Goal: Navigation & Orientation: Find specific page/section

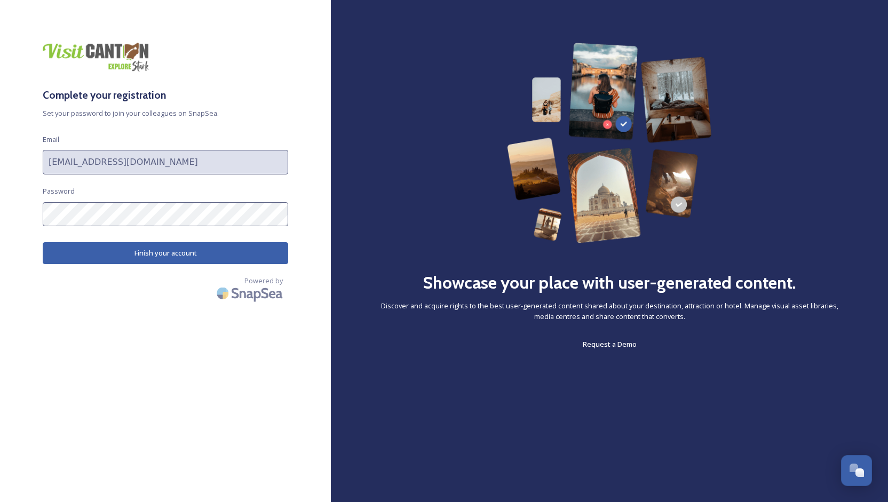
click at [153, 256] on button "Finish your account" at bounding box center [165, 253] width 245 height 22
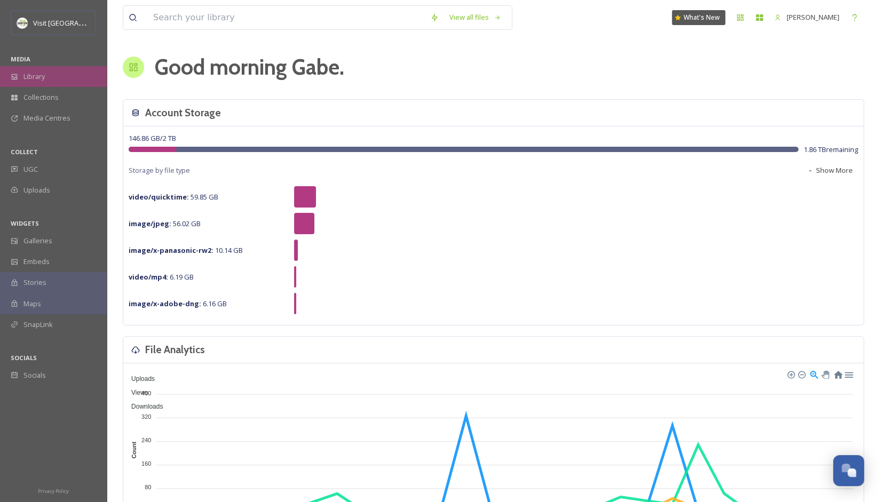
click at [35, 75] on span "Library" at bounding box center [33, 77] width 21 height 10
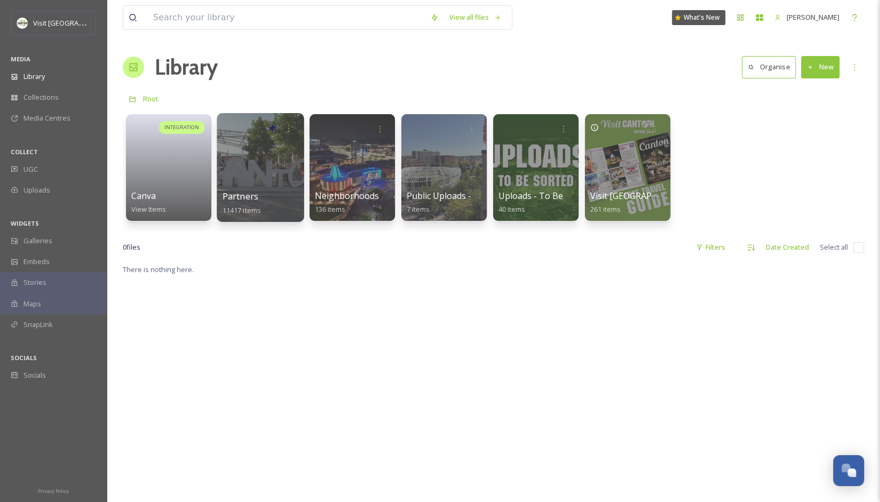
click at [257, 184] on div at bounding box center [260, 167] width 87 height 109
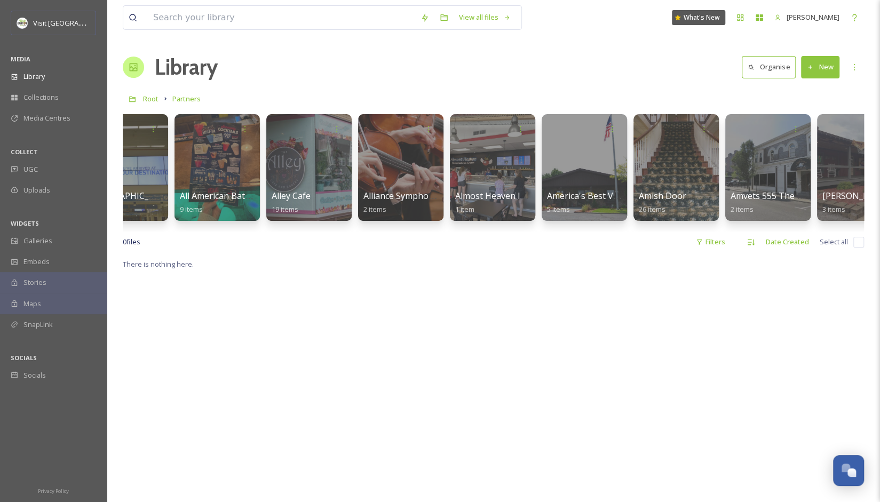
scroll to position [0, 821]
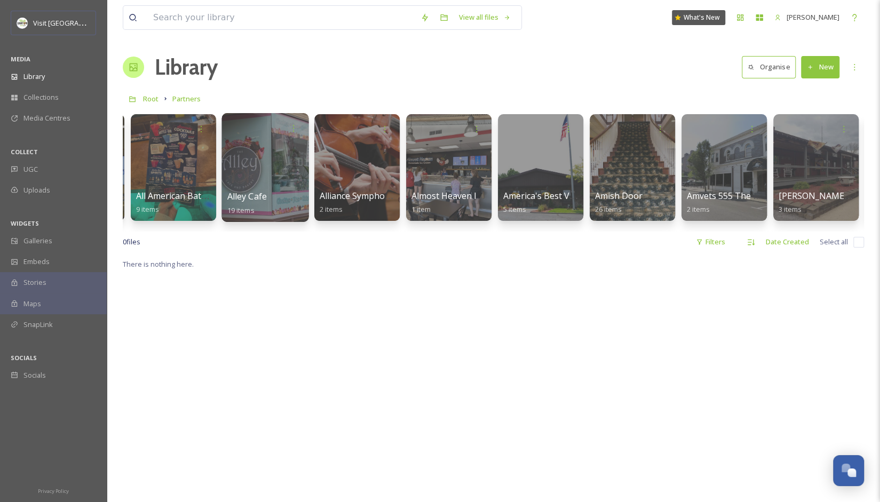
click at [237, 185] on div at bounding box center [264, 167] width 87 height 109
